Goal: Task Accomplishment & Management: Complete application form

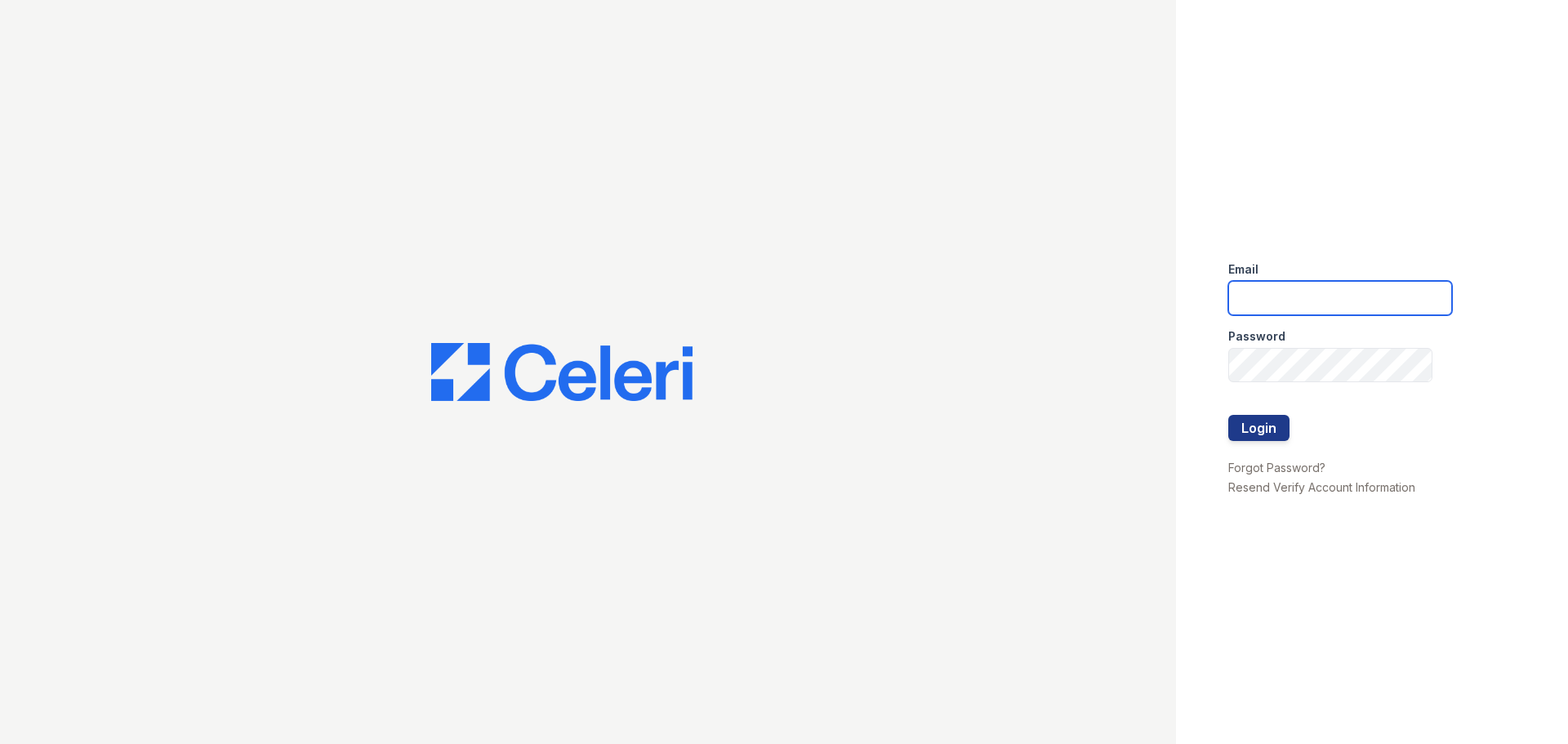
click at [1300, 308] on input "email" at bounding box center [1341, 298] width 224 height 35
type input "[EMAIL_ADDRESS][DOMAIN_NAME]"
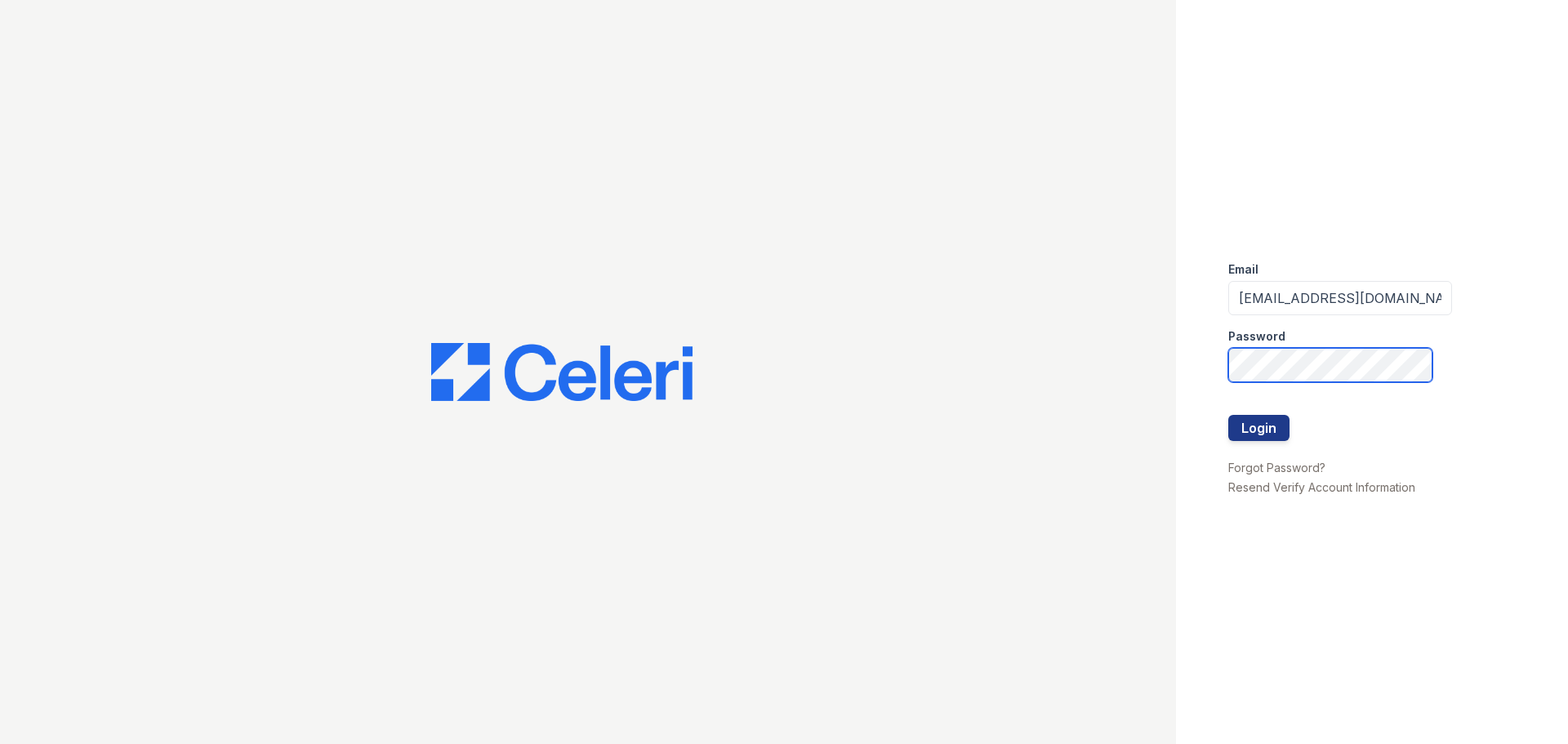
click at [1229, 415] on button "Login" at bounding box center [1259, 428] width 62 height 26
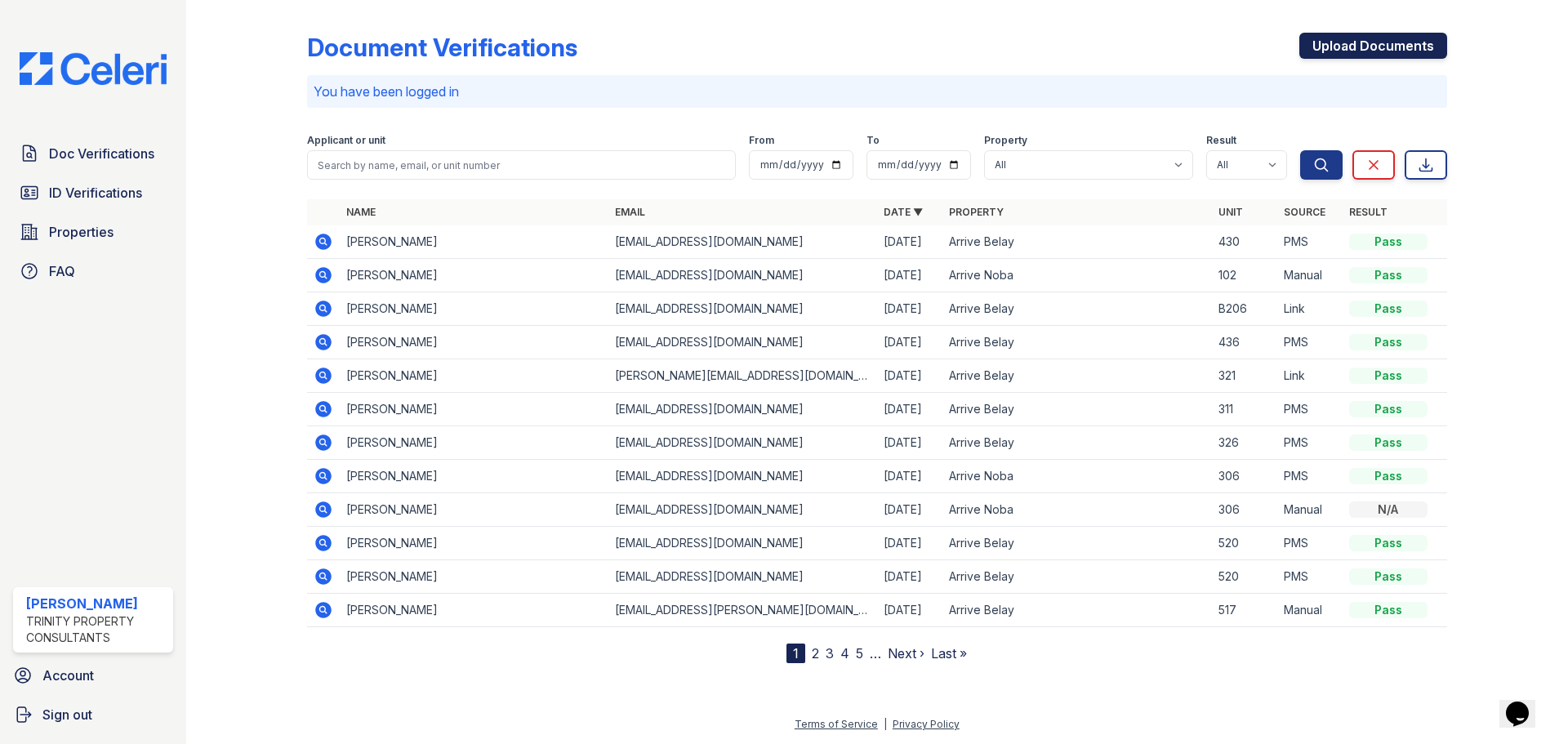
click at [1327, 40] on link "Upload Documents" at bounding box center [1373, 46] width 148 height 26
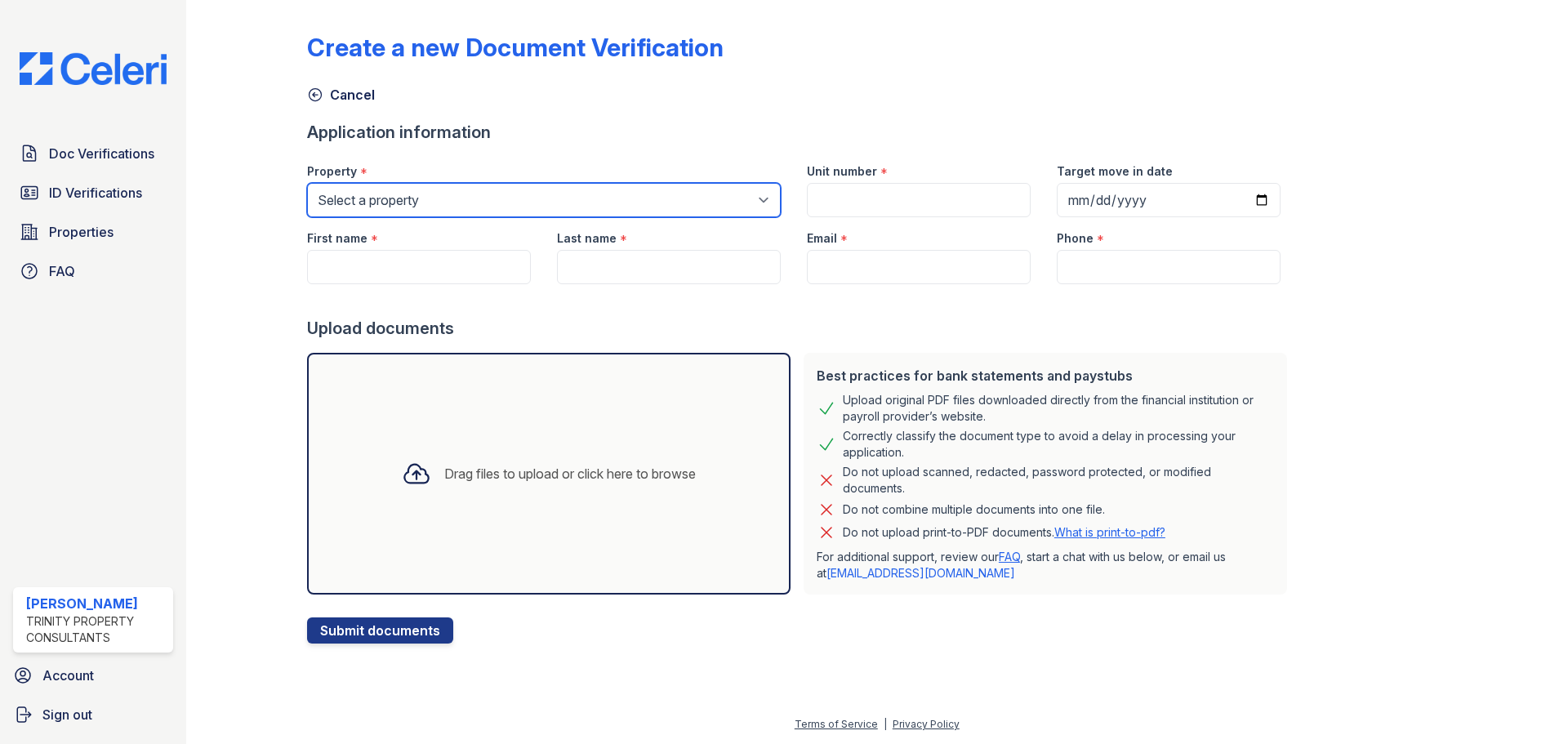
click at [571, 200] on select "Select a property Arrive Belay Arrive Belay + Noba Arrive Noba" at bounding box center [544, 199] width 473 height 35
select select "36"
click at [308, 183] on select "Select a property Arrive Belay Arrive Belay + Noba Arrive Noba" at bounding box center [544, 199] width 473 height 35
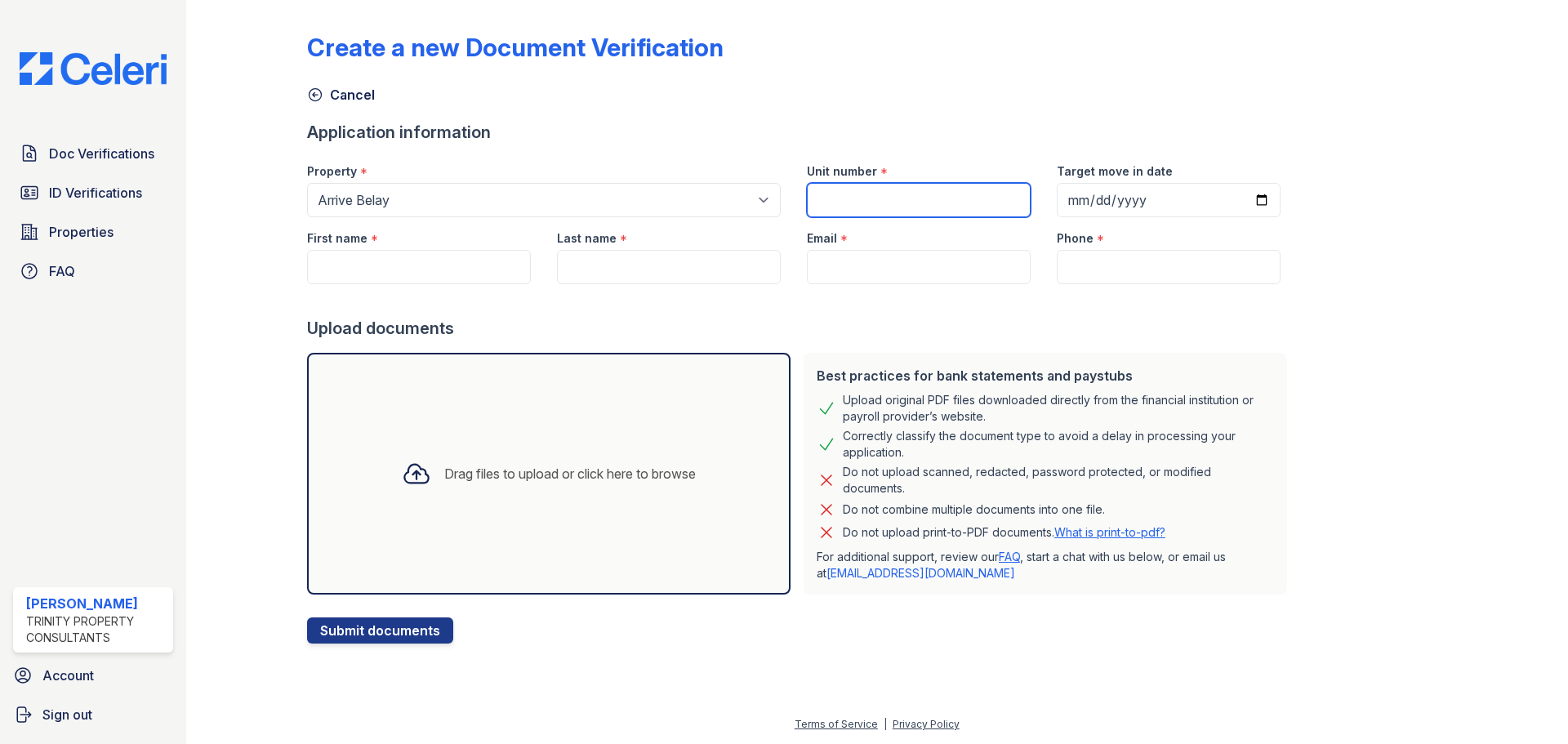
click at [903, 195] on input "Unit number" at bounding box center [919, 199] width 224 height 35
type input "314"
click at [1236, 200] on input "Target move in date" at bounding box center [1169, 199] width 224 height 35
type input "[DATE]"
click at [389, 275] on input "First name" at bounding box center [420, 267] width 224 height 35
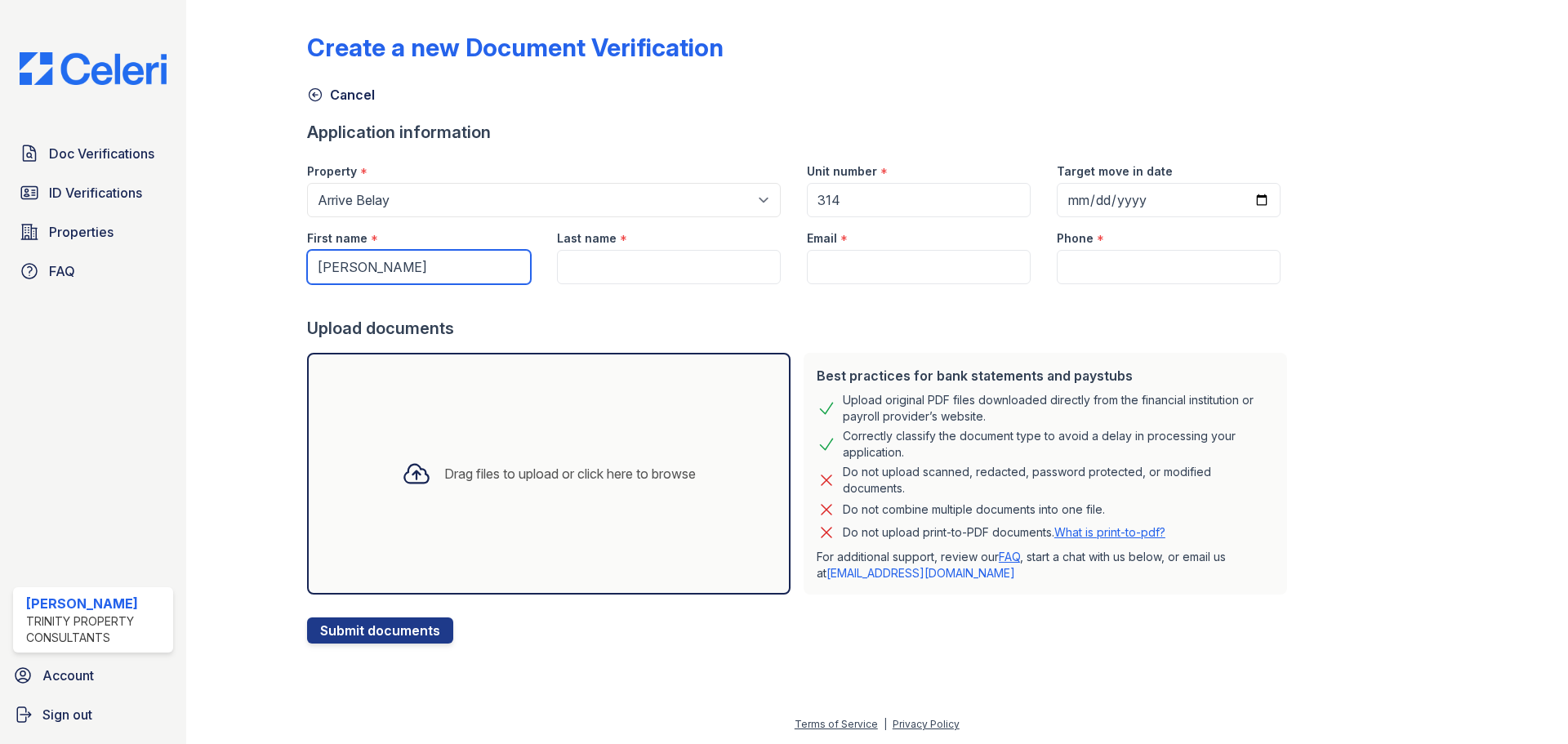
type input "[PERSON_NAME]"
click at [655, 275] on input "Last name" at bounding box center [669, 267] width 224 height 35
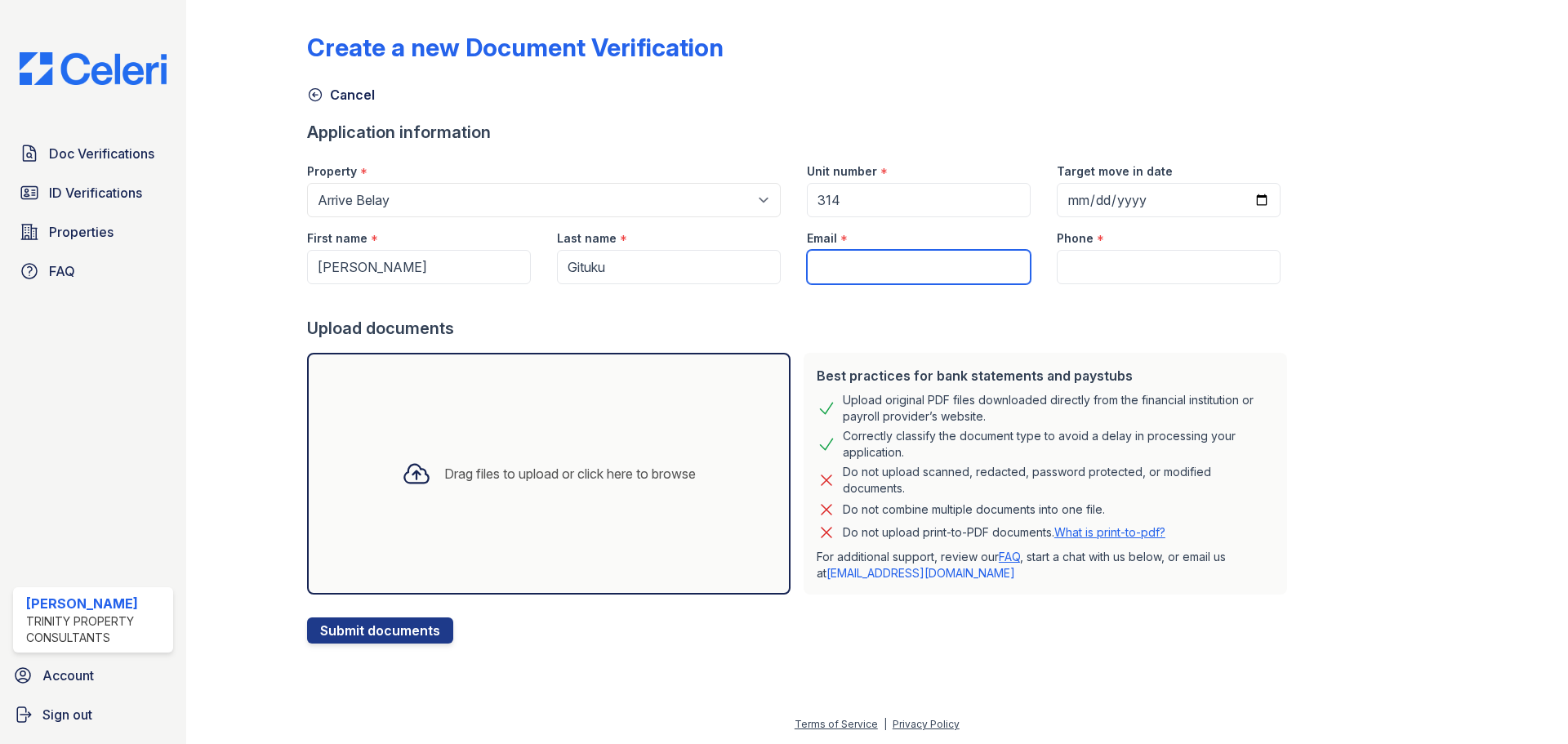
click at [846, 264] on input "Email" at bounding box center [919, 267] width 224 height 35
drag, startPoint x: 687, startPoint y: 261, endPoint x: 290, endPoint y: 226, distance: 398.5
click at [396, 265] on div "First name * [PERSON_NAME] Last name * Gituku Email * Phone *" at bounding box center [794, 250] width 1000 height 66
type input "Ngaruiya"
click at [942, 261] on input "Email" at bounding box center [919, 267] width 224 height 35
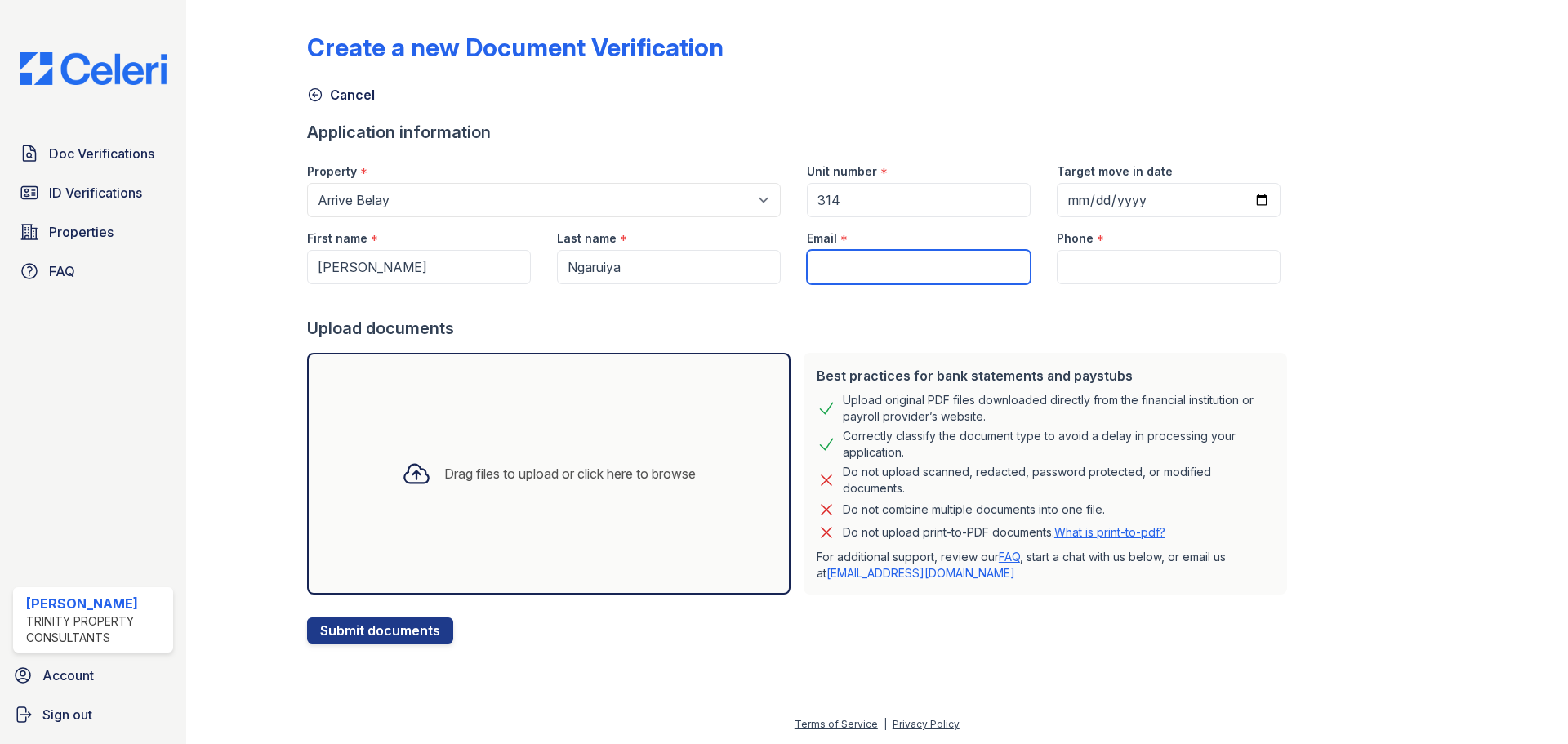
paste input "[EMAIL_ADDRESS][DOMAIN_NAME]"
type input "[EMAIL_ADDRESS][DOMAIN_NAME]"
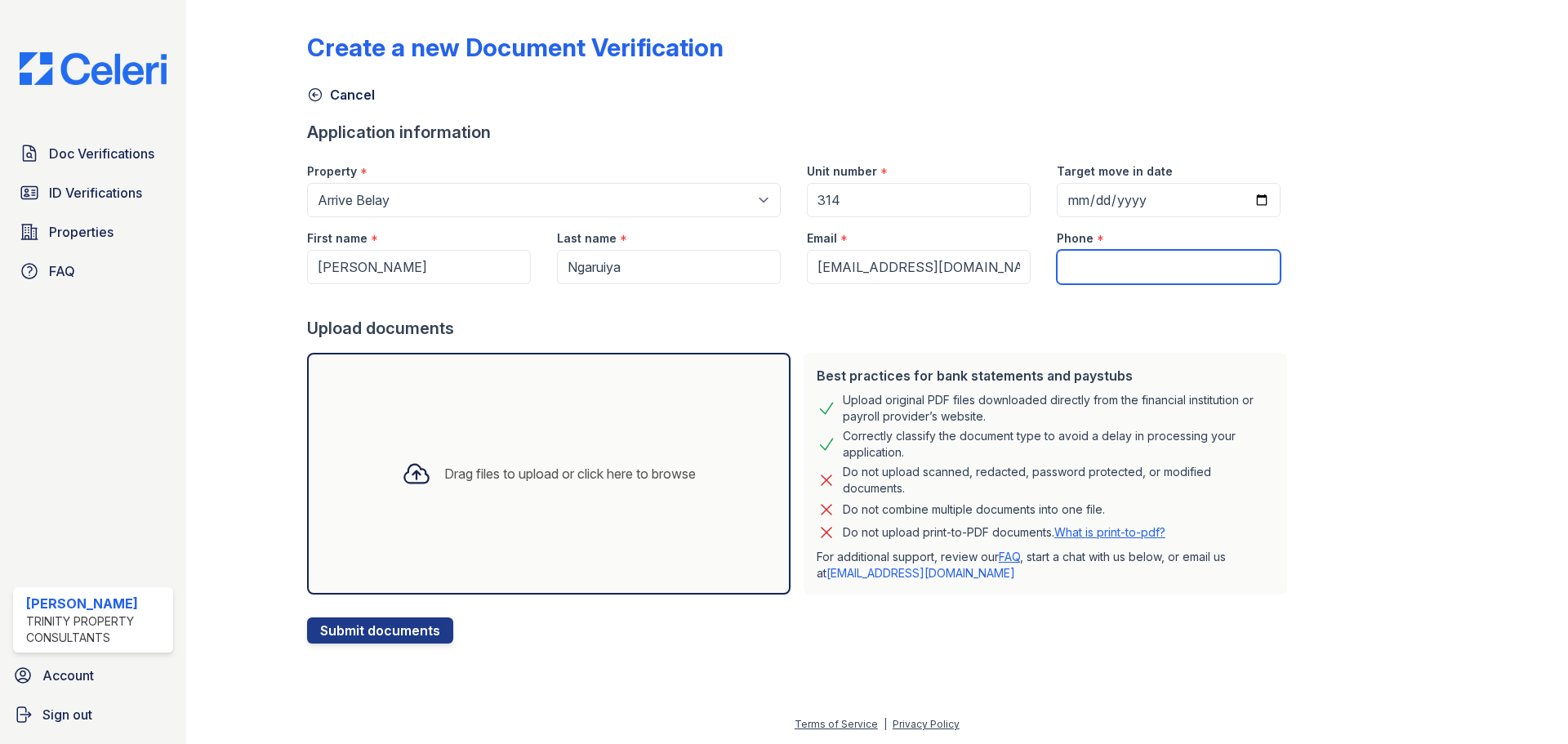
click at [1084, 282] on input "Phone" at bounding box center [1169, 267] width 224 height 35
paste input "[PHONE_NUMBER]"
type input "[PHONE_NUMBER]"
click at [482, 532] on div "Drag files to upload or click here to browse" at bounding box center [549, 474] width 483 height 242
click at [599, 464] on div "Drag files to upload or click here to browse" at bounding box center [571, 474] width 252 height 20
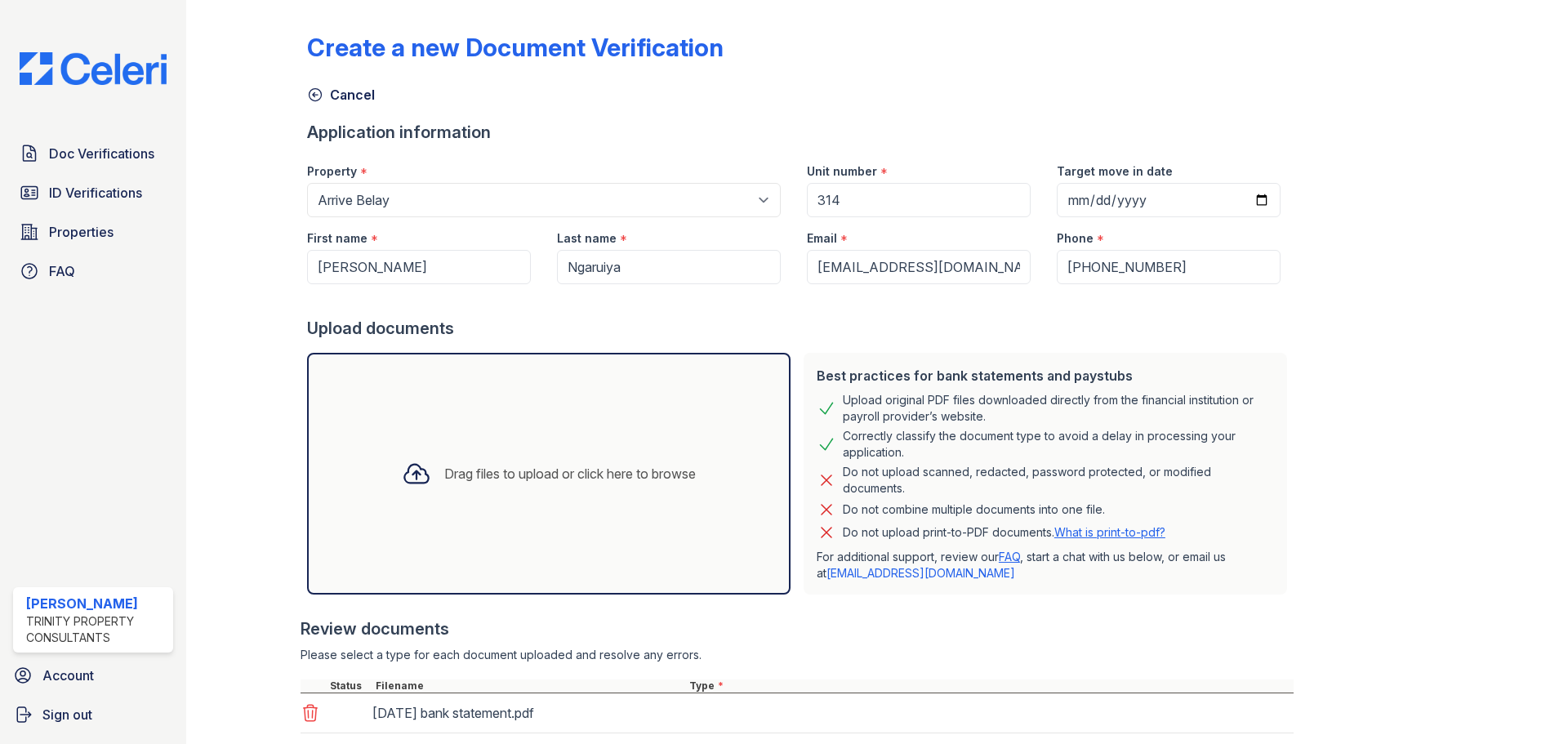
click at [634, 468] on div "Drag files to upload or click here to browse" at bounding box center [571, 474] width 252 height 20
click at [588, 434] on div "Drag files to upload or click here to browse" at bounding box center [549, 474] width 483 height 242
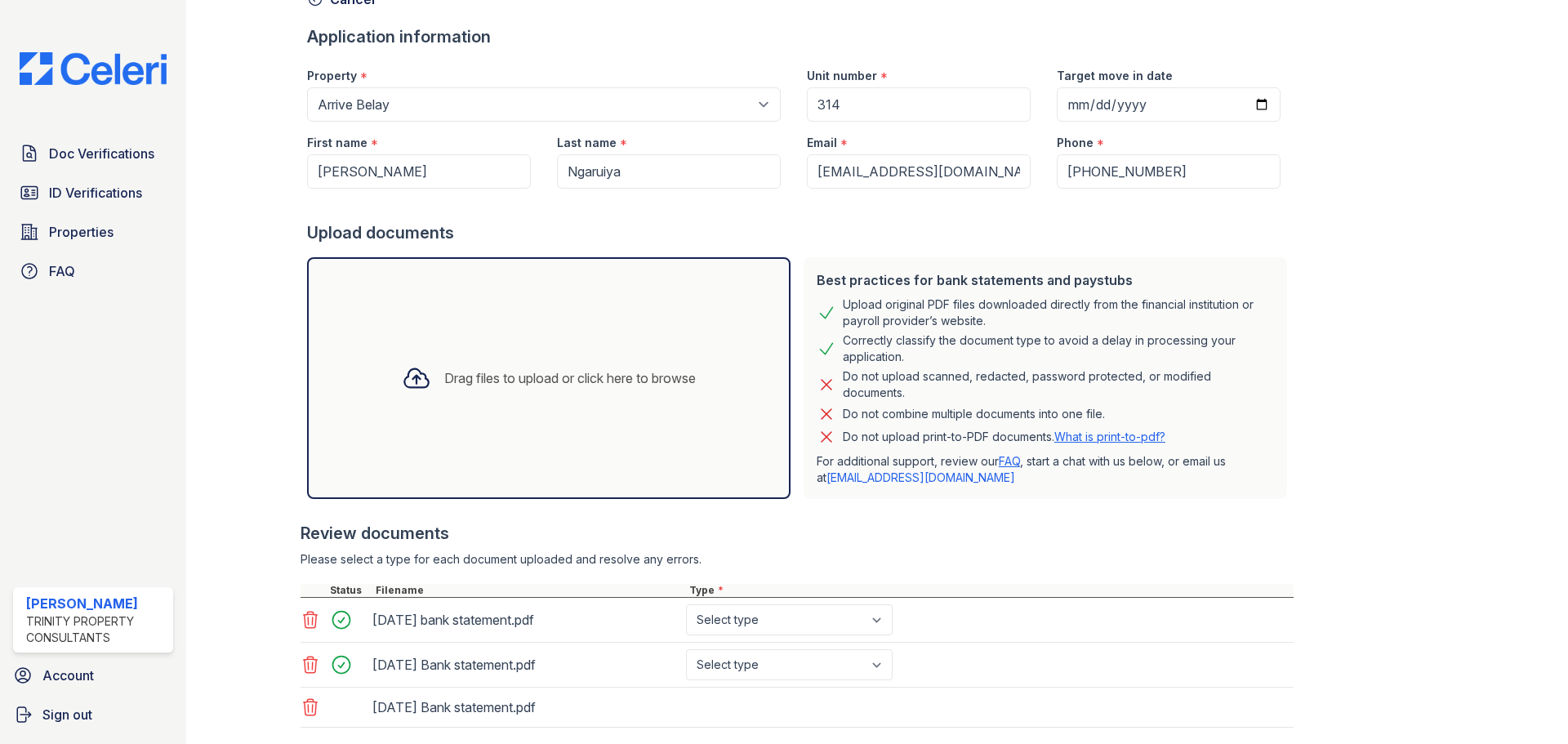
scroll to position [193, 0]
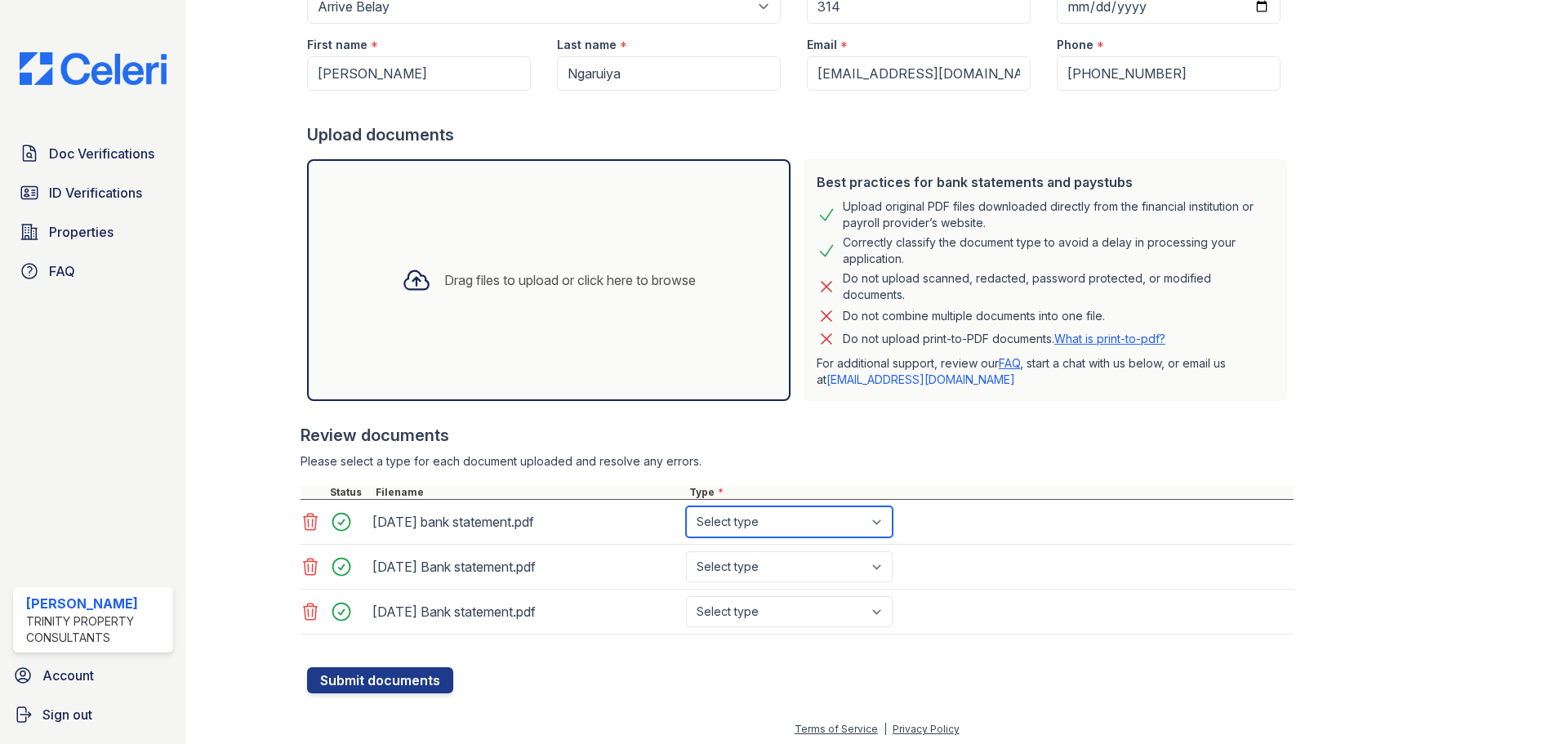
click at [834, 524] on select "Select type Paystub Bank Statement Offer Letter Tax Documents Benefit Award Let…" at bounding box center [789, 521] width 206 height 31
select select "bank_statement"
click at [686, 506] on select "Select type Paystub Bank Statement Offer Letter Tax Documents Benefit Award Let…" at bounding box center [789, 521] width 206 height 31
drag, startPoint x: 779, startPoint y: 557, endPoint x: 781, endPoint y: 578, distance: 21.1
click at [779, 557] on select "Select type Paystub Bank Statement Offer Letter Tax Documents Benefit Award Let…" at bounding box center [789, 566] width 206 height 31
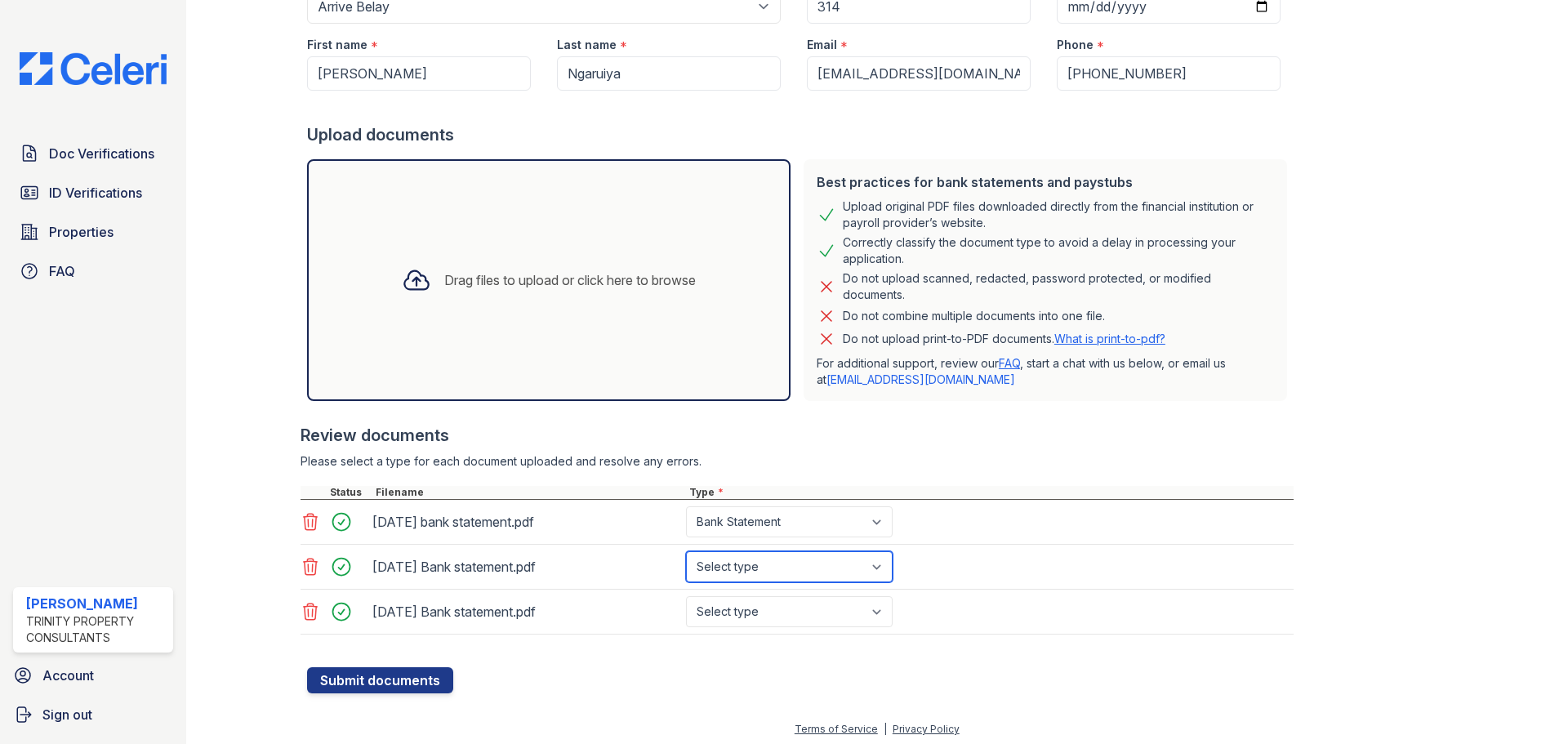
select select "bank_statement"
click at [686, 552] on select "Select type Paystub Bank Statement Offer Letter Tax Documents Benefit Award Let…" at bounding box center [789, 566] width 206 height 31
drag, startPoint x: 788, startPoint y: 612, endPoint x: 777, endPoint y: 601, distance: 15.6
click at [788, 612] on select "Select type Paystub Bank Statement Offer Letter Tax Documents Benefit Award Let…" at bounding box center [789, 611] width 206 height 31
select select "bank_statement"
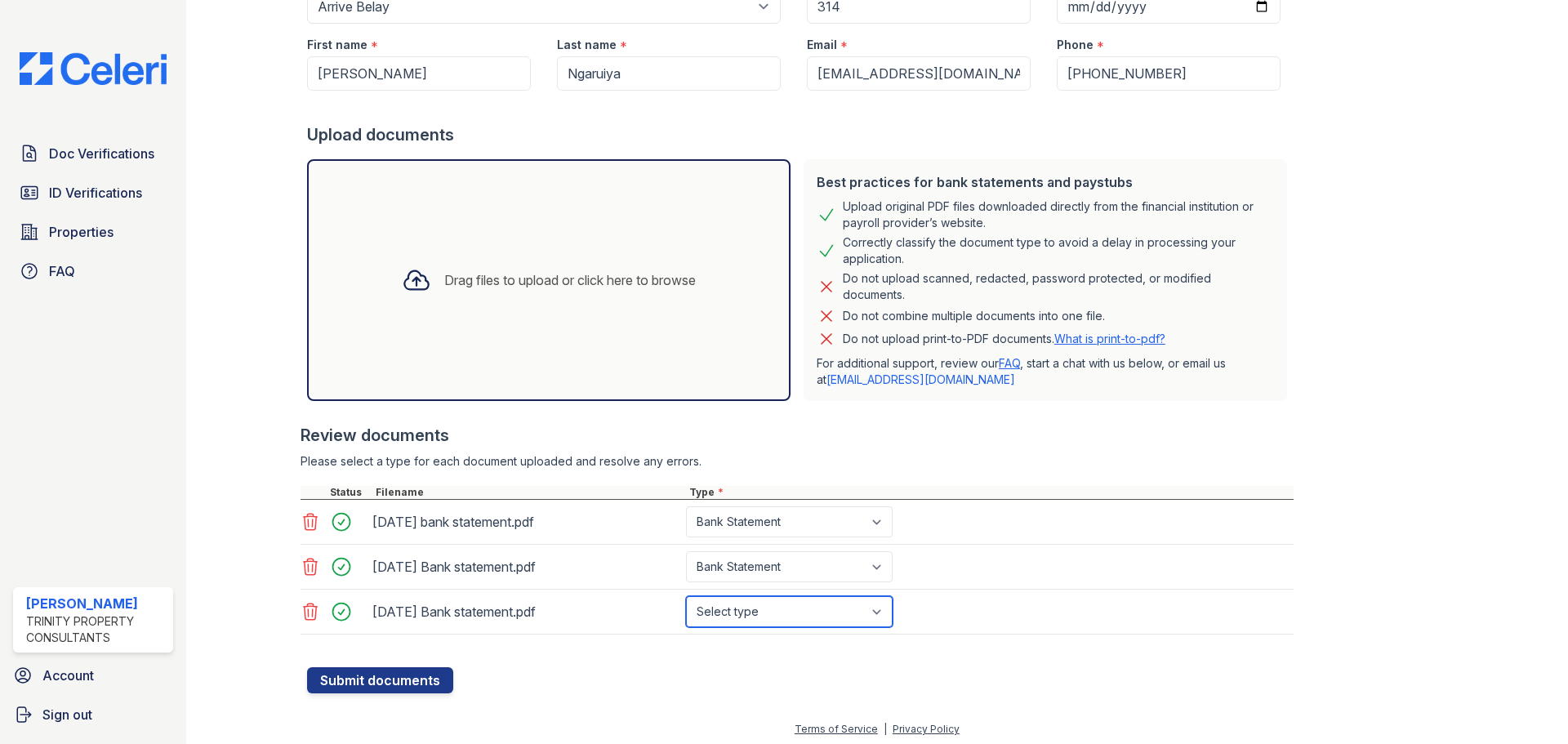
click at [686, 596] on select "Select type Paystub Bank Statement Offer Letter Tax Documents Benefit Award Let…" at bounding box center [789, 611] width 206 height 31
click at [386, 684] on button "Submit documents" at bounding box center [380, 681] width 146 height 26
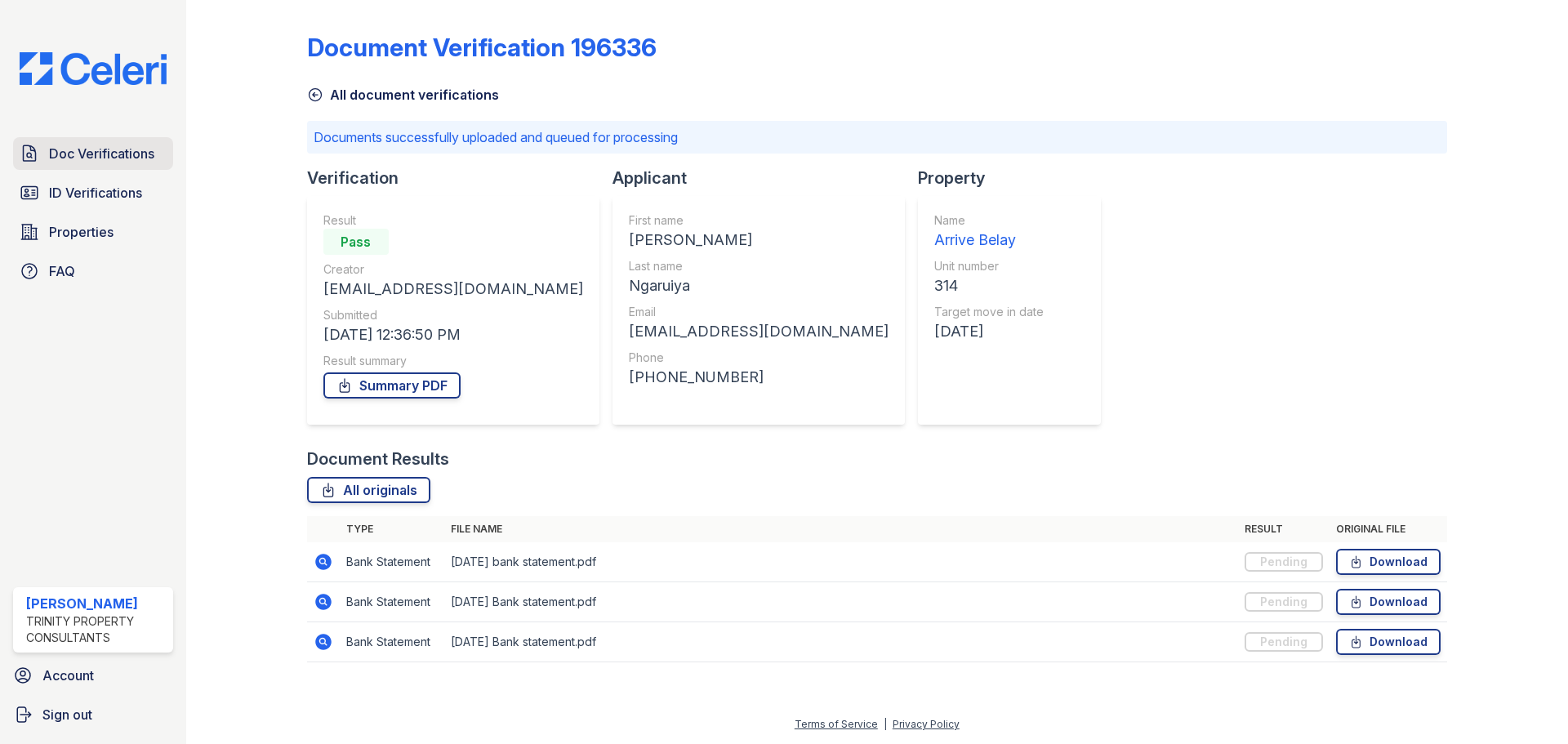
click at [93, 150] on span "Doc Verifications" at bounding box center [101, 154] width 105 height 20
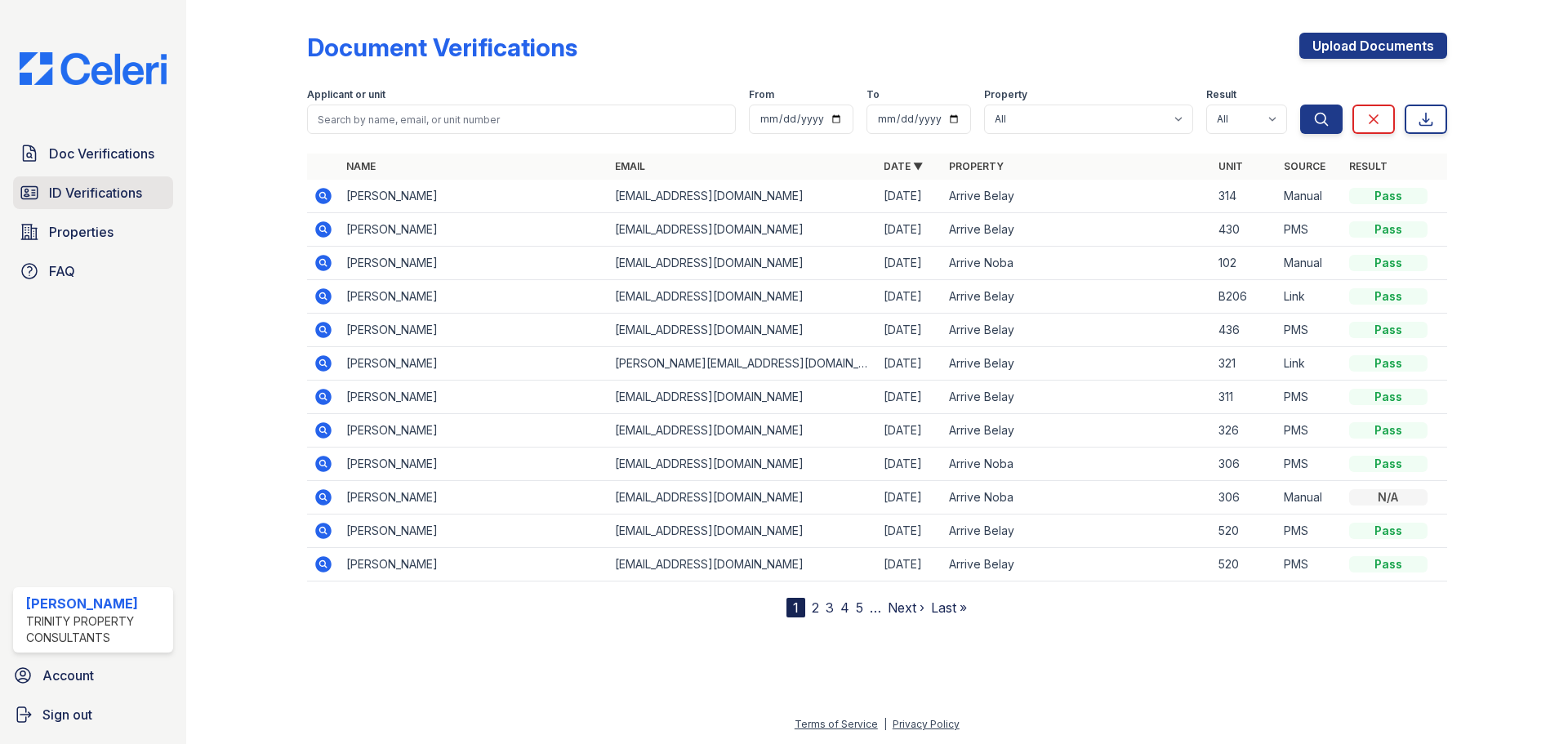
click at [150, 194] on link "ID Verifications" at bounding box center [92, 192] width 160 height 33
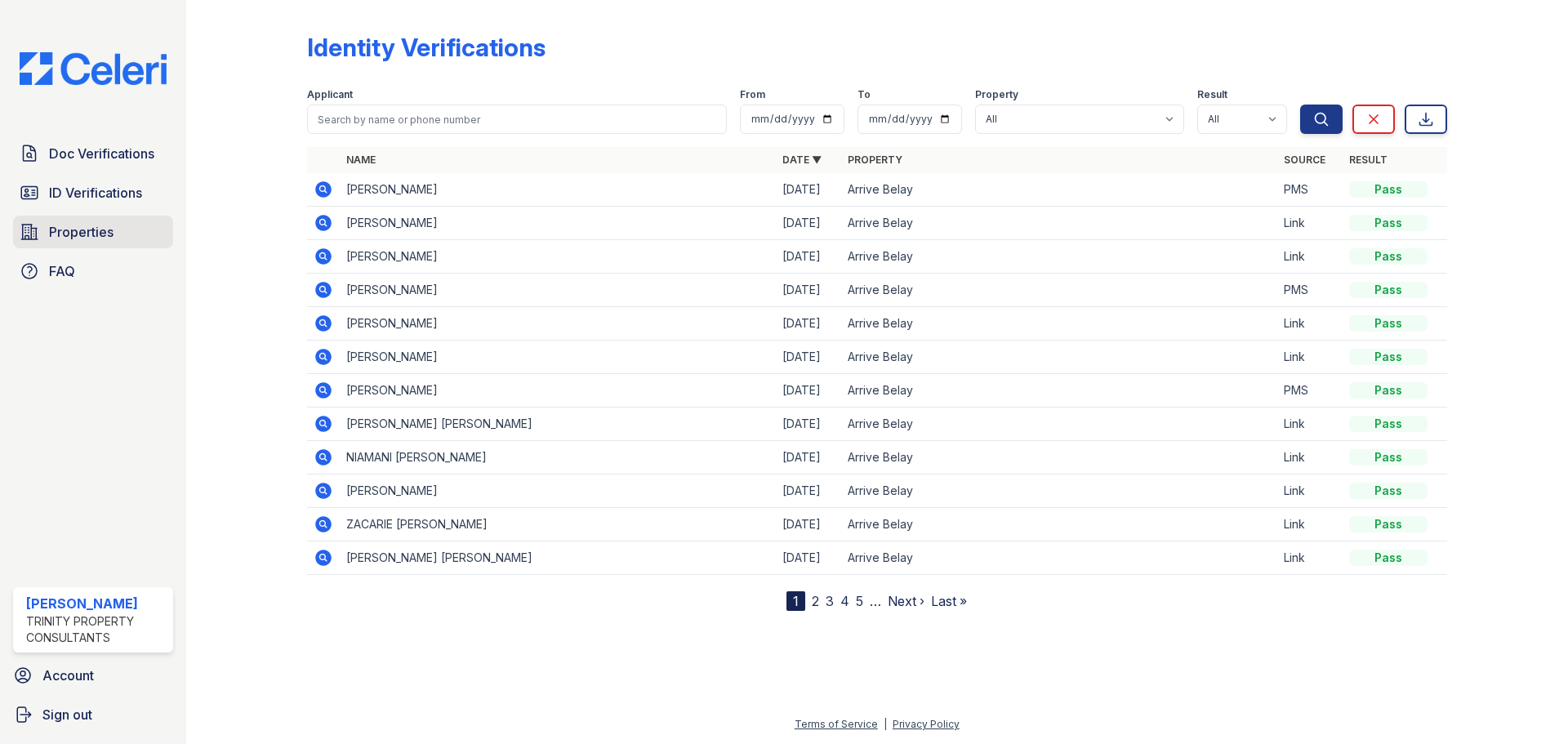
click at [105, 220] on link "Properties" at bounding box center [92, 231] width 160 height 33
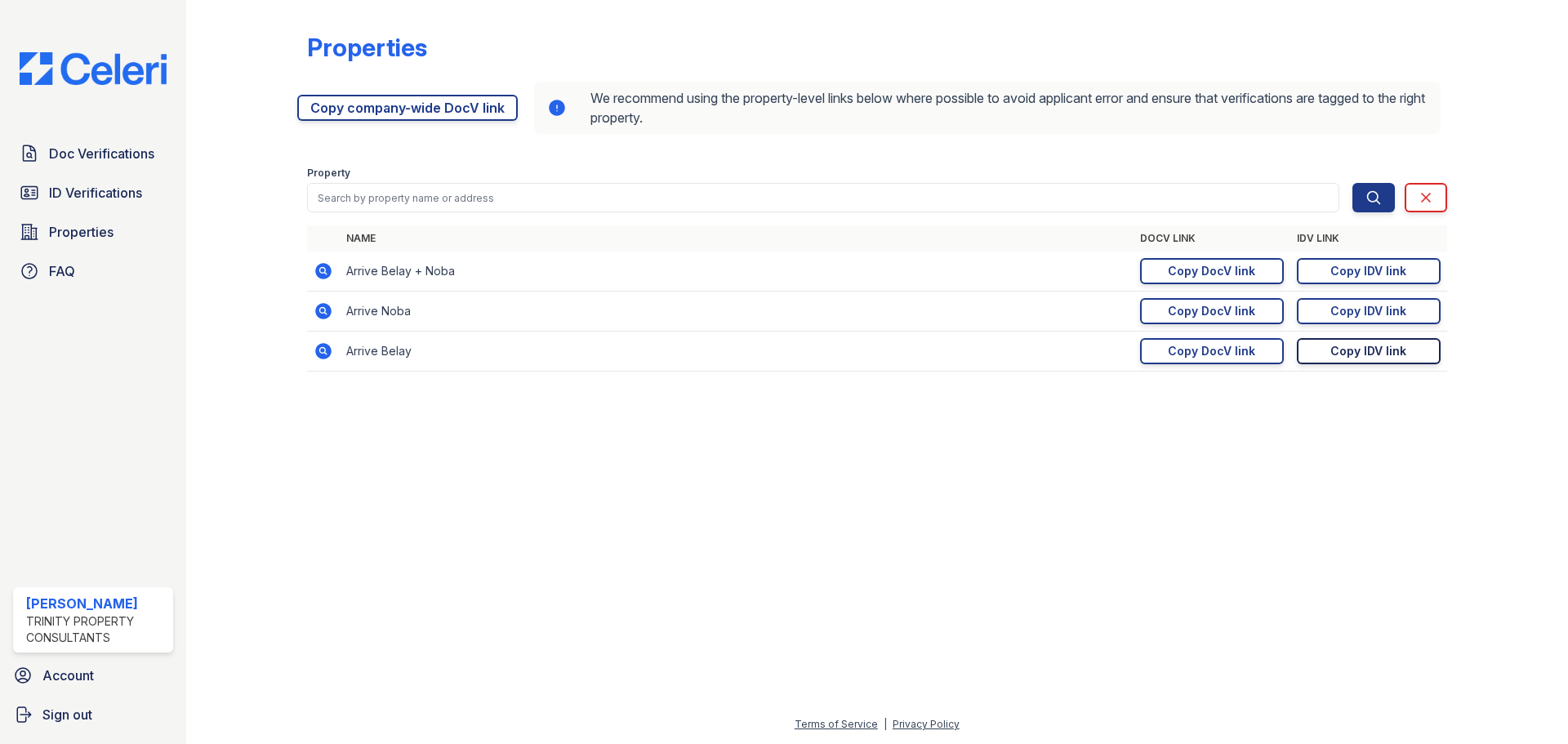
click at [1372, 354] on div "Copy IDV link" at bounding box center [1369, 351] width 76 height 16
